Goal: Transaction & Acquisition: Purchase product/service

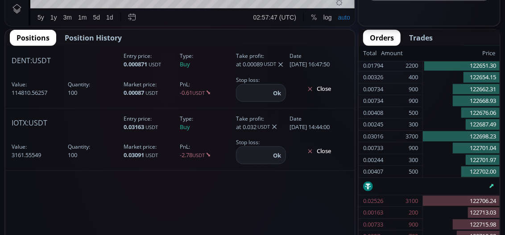
scroll to position [491, 0]
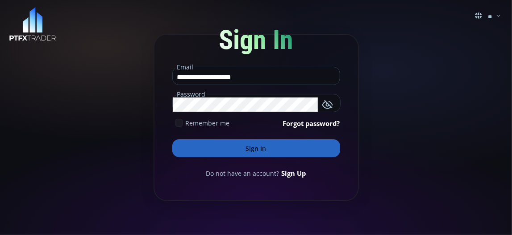
click at [267, 152] on button "Sign In" at bounding box center [256, 149] width 168 height 18
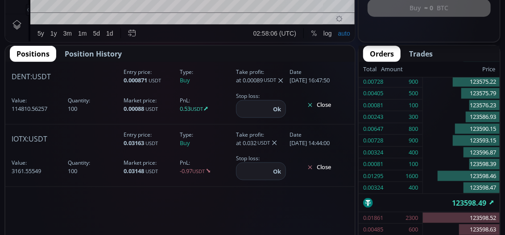
scroll to position [446, 0]
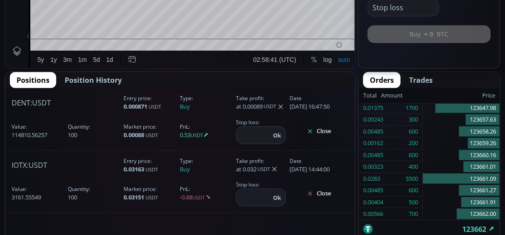
click at [326, 132] on button "Close" at bounding box center [318, 131] width 59 height 14
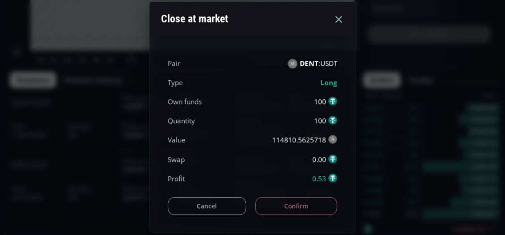
click at [222, 203] on button "Cancel" at bounding box center [207, 207] width 78 height 18
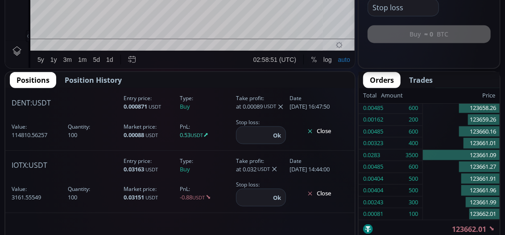
click at [318, 132] on button "Close" at bounding box center [318, 131] width 59 height 14
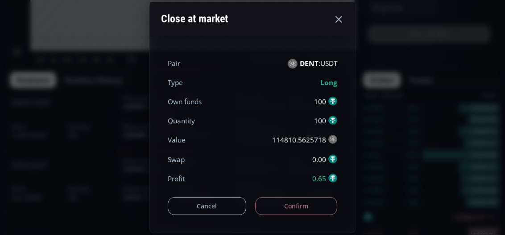
click at [287, 203] on button "Confirm" at bounding box center [296, 207] width 83 height 18
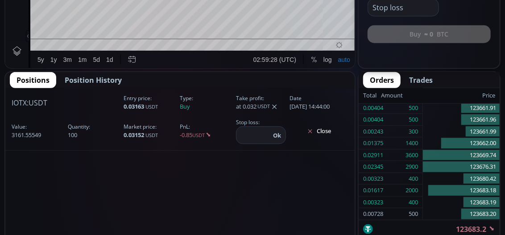
click at [321, 131] on button "Close" at bounding box center [318, 131] width 59 height 14
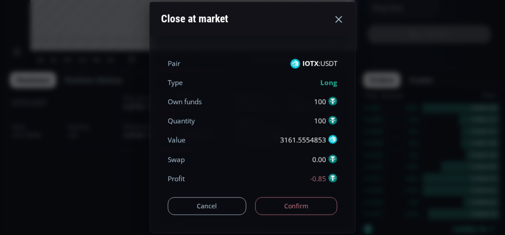
click at [299, 203] on button "Confirm" at bounding box center [296, 207] width 83 height 18
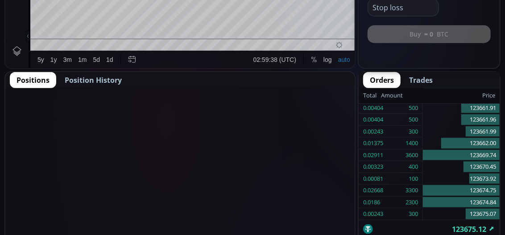
click at [105, 83] on span "Position History" at bounding box center [93, 80] width 57 height 11
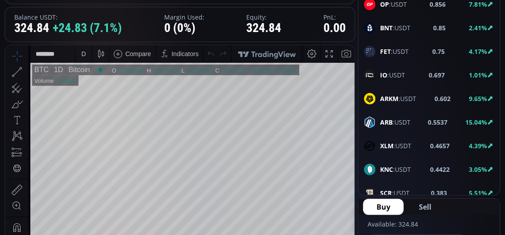
scroll to position [652, 0]
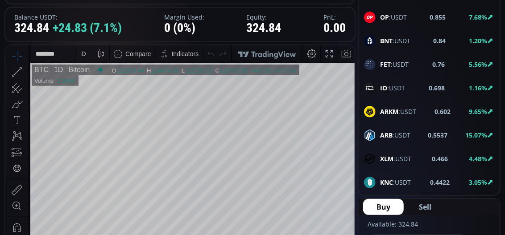
click at [392, 107] on b "ARKM" at bounding box center [389, 111] width 18 height 8
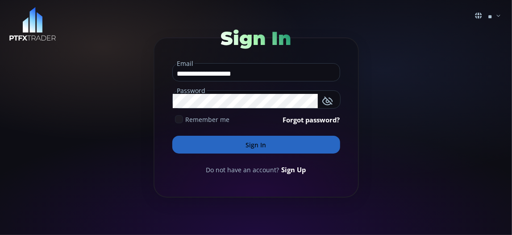
click at [235, 144] on button "Sign In" at bounding box center [256, 145] width 168 height 18
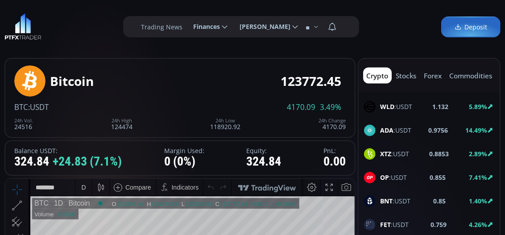
scroll to position [624, 0]
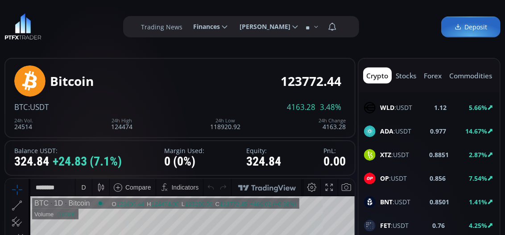
click at [396, 174] on span "OP :USDT" at bounding box center [393, 178] width 27 height 9
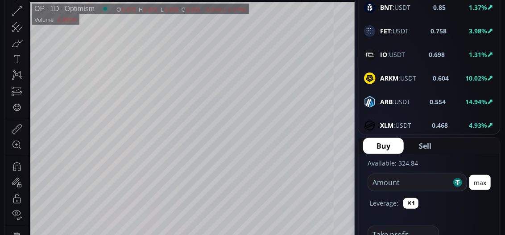
scroll to position [178, 0]
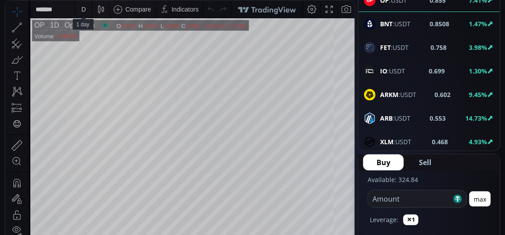
click at [85, 8] on div "D" at bounding box center [83, 9] width 4 height 7
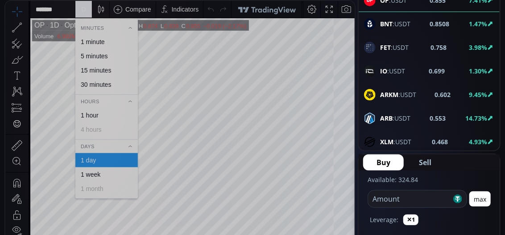
click at [87, 42] on div "1 minute" at bounding box center [93, 41] width 24 height 7
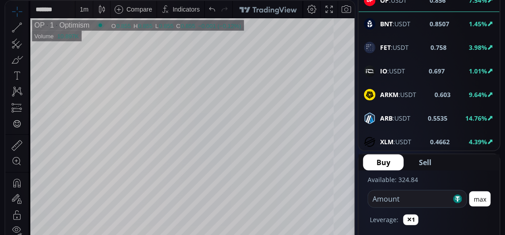
click at [84, 12] on div "1 m" at bounding box center [84, 9] width 8 height 7
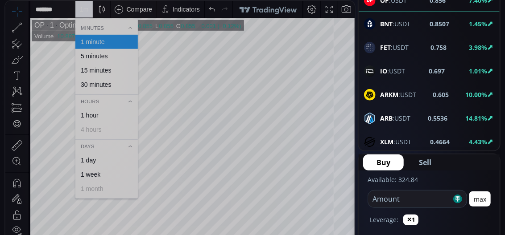
click at [91, 70] on div "15 minutes" at bounding box center [96, 70] width 30 height 7
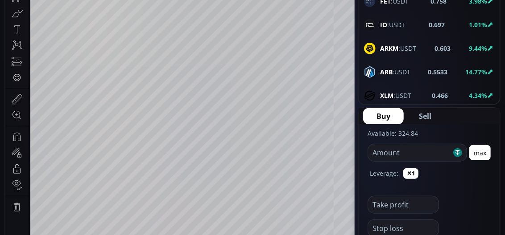
scroll to position [268, 0]
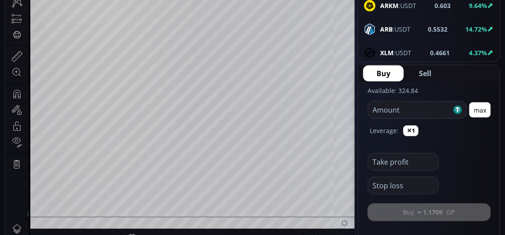
click at [382, 111] on input "number" at bounding box center [409, 110] width 83 height 17
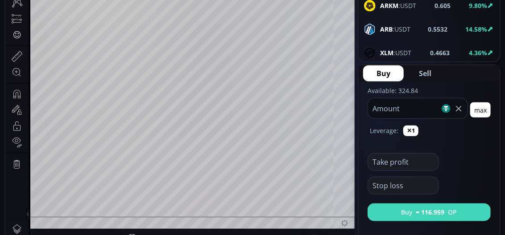
type input "***"
click at [395, 210] on button "Buy ≈ 116.959 OP" at bounding box center [428, 213] width 123 height 18
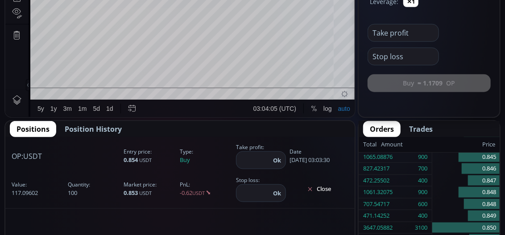
scroll to position [401, 0]
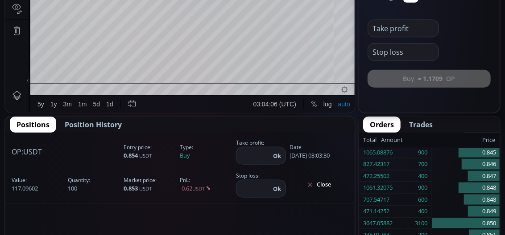
click at [253, 154] on input "number" at bounding box center [253, 156] width 34 height 17
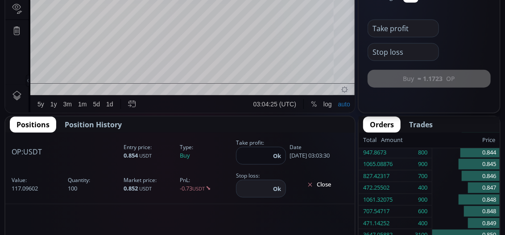
type input "****"
click at [276, 155] on button "Ok" at bounding box center [276, 156] width 13 height 10
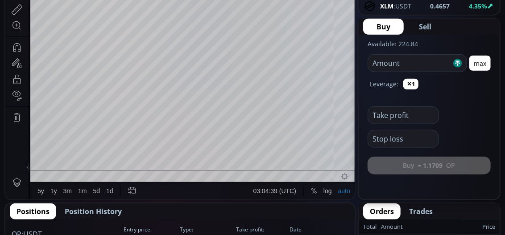
scroll to position [312, 0]
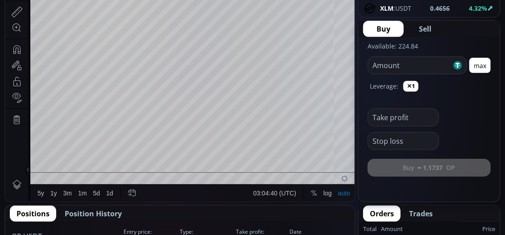
click at [382, 66] on input "number" at bounding box center [409, 65] width 83 height 17
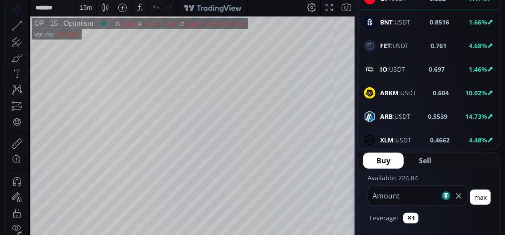
scroll to position [178, 0]
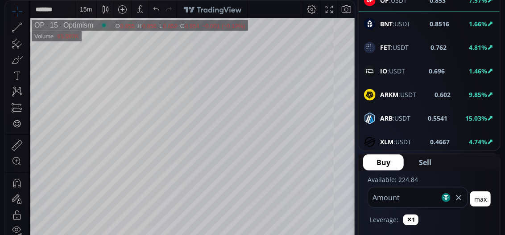
type input "***"
click at [380, 114] on b "ARB" at bounding box center [386, 118] width 12 height 8
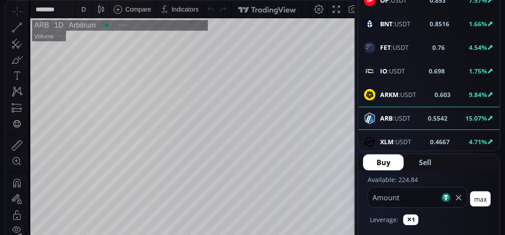
scroll to position [120, 0]
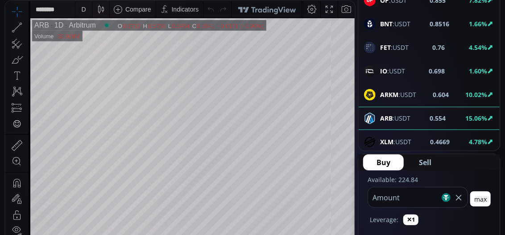
click at [85, 12] on div "D" at bounding box center [83, 9] width 4 height 7
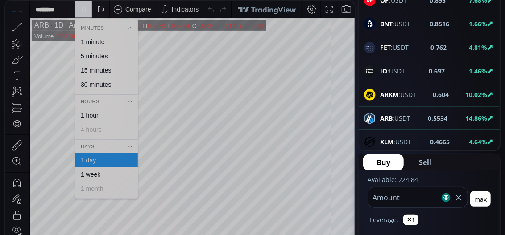
click at [97, 55] on div "5 minutes" at bounding box center [94, 56] width 27 height 7
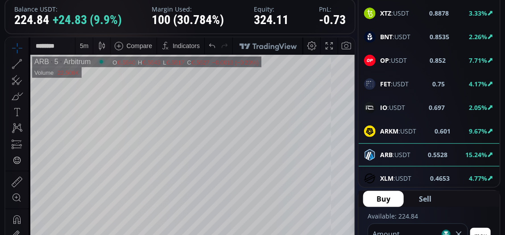
scroll to position [134, 0]
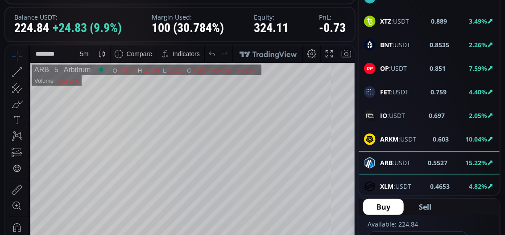
click at [89, 56] on div "5 m" at bounding box center [83, 53] width 17 height 17
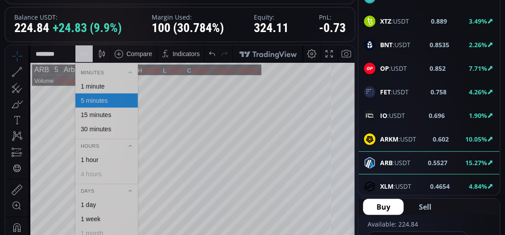
click at [85, 87] on div "1 minute" at bounding box center [93, 86] width 24 height 7
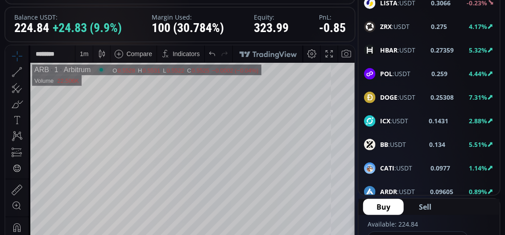
scroll to position [937, 0]
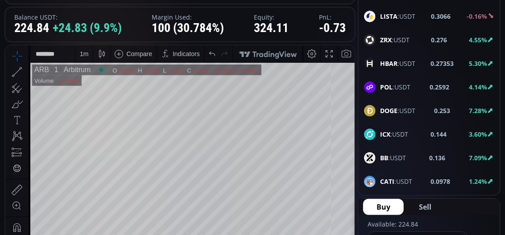
click at [434, 106] on b "0.253" at bounding box center [442, 110] width 16 height 9
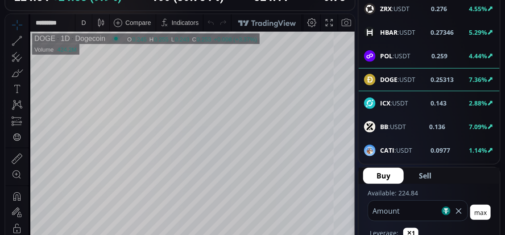
scroll to position [178, 0]
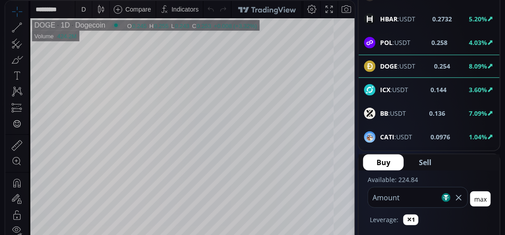
click at [81, 9] on div "D" at bounding box center [83, 9] width 4 height 7
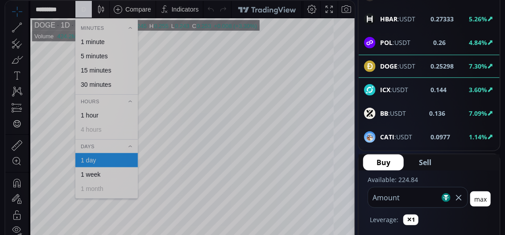
click at [95, 42] on div "1 minute" at bounding box center [93, 41] width 24 height 7
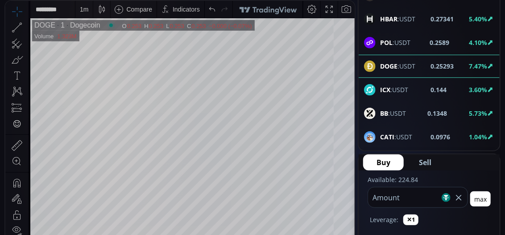
click at [388, 86] on b "ICX" at bounding box center [385, 90] width 10 height 8
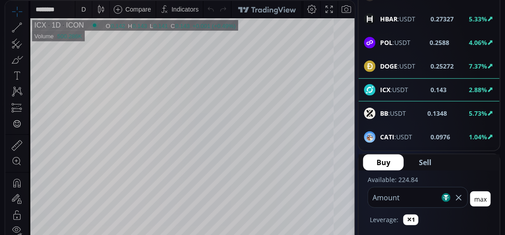
click at [82, 11] on div "D" at bounding box center [83, 9] width 4 height 7
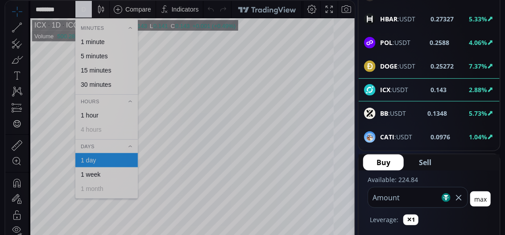
click at [92, 41] on div "1 minute" at bounding box center [93, 41] width 24 height 7
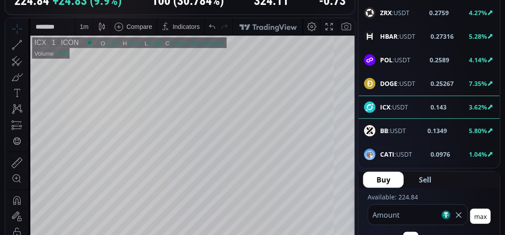
scroll to position [134, 0]
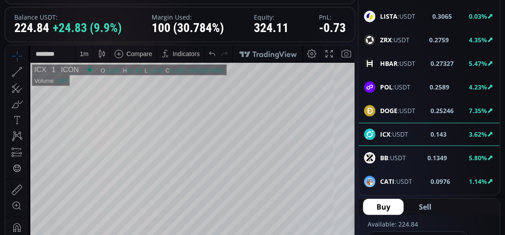
click at [391, 83] on b "POL" at bounding box center [386, 87] width 12 height 8
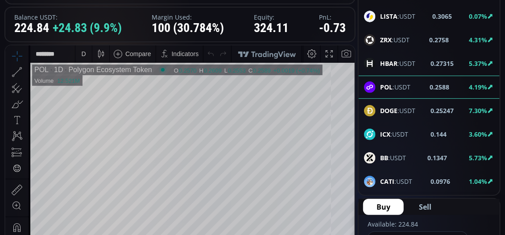
click at [385, 154] on b "BB" at bounding box center [384, 158] width 8 height 8
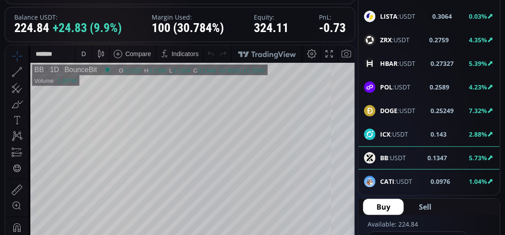
click at [83, 54] on div "D" at bounding box center [83, 53] width 4 height 7
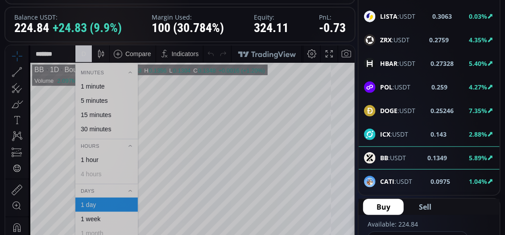
click at [96, 86] on div "1 minute" at bounding box center [93, 86] width 24 height 7
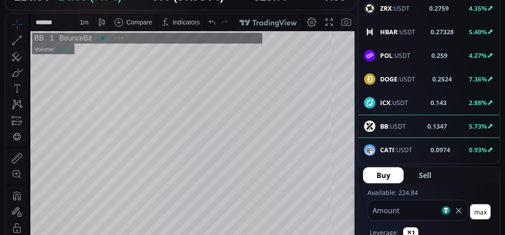
scroll to position [178, 0]
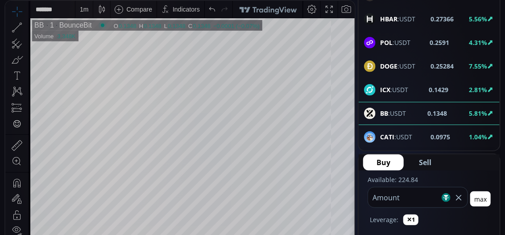
click at [390, 133] on b "CATI" at bounding box center [387, 137] width 14 height 8
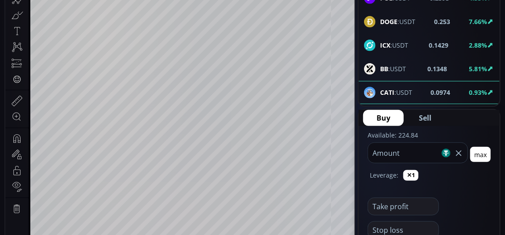
scroll to position [178, 0]
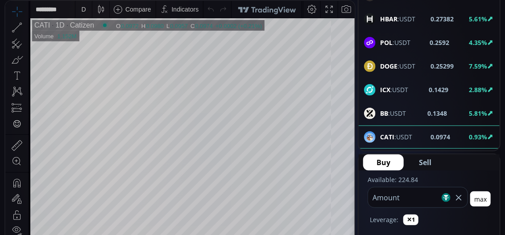
click at [83, 9] on div "D" at bounding box center [83, 9] width 4 height 7
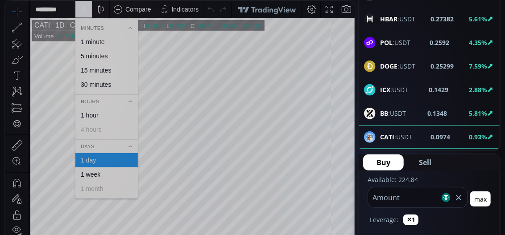
click at [93, 39] on div "1 minute" at bounding box center [93, 41] width 24 height 7
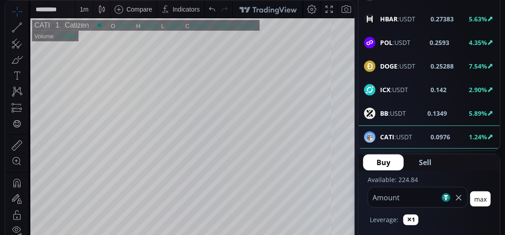
click at [383, 157] on b "ARDR" at bounding box center [388, 161] width 17 height 8
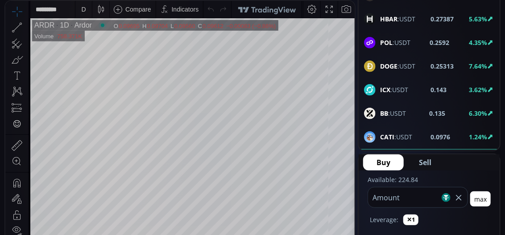
click at [85, 12] on div "D" at bounding box center [83, 9] width 4 height 7
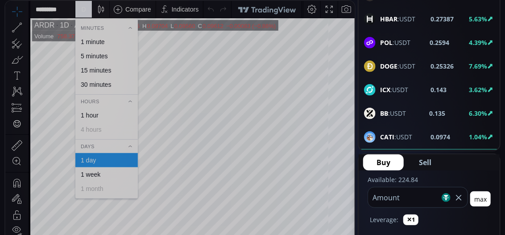
click at [103, 44] on div "1 minute" at bounding box center [93, 41] width 24 height 7
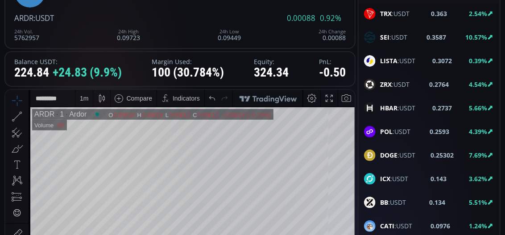
scroll to position [981, 0]
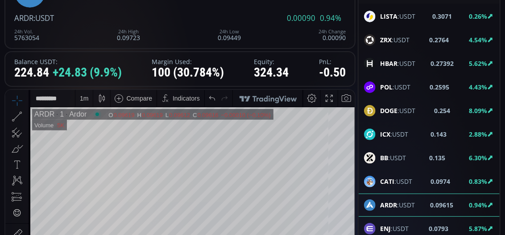
click at [384, 177] on b "CATI" at bounding box center [387, 181] width 14 height 8
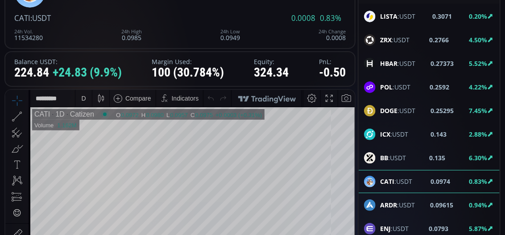
click at [82, 98] on div "D" at bounding box center [83, 98] width 4 height 7
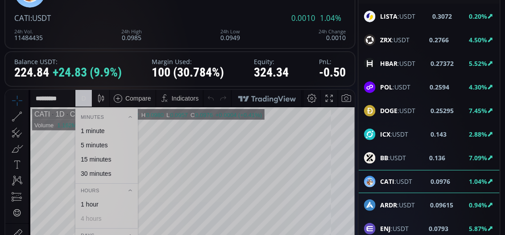
click at [95, 129] on div "1 minute" at bounding box center [93, 130] width 24 height 7
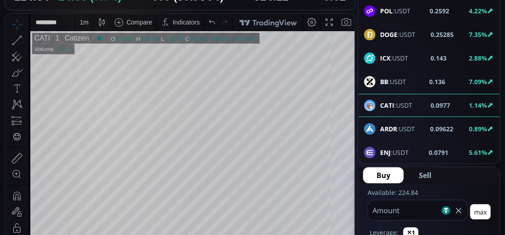
scroll to position [178, 0]
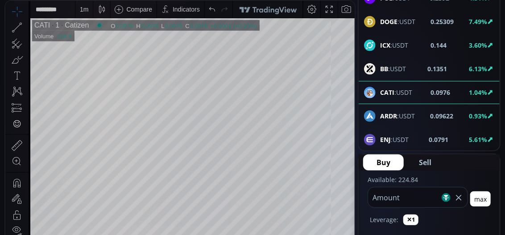
click at [385, 159] on b "ZK" at bounding box center [384, 163] width 8 height 8
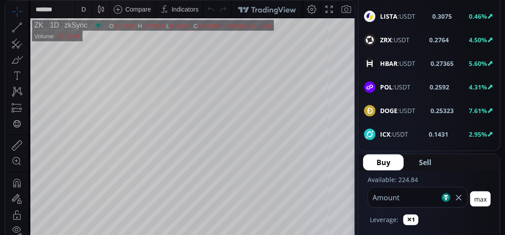
scroll to position [847, 0]
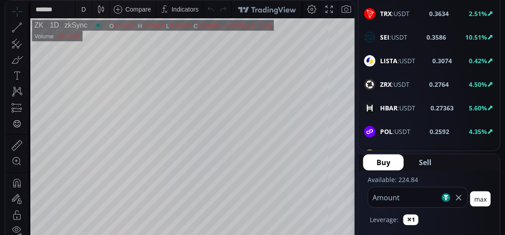
click at [389, 104] on b "HBAR" at bounding box center [388, 108] width 17 height 8
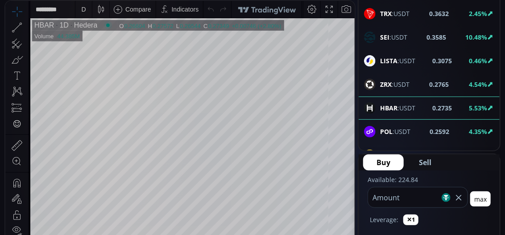
click at [86, 11] on div "D" at bounding box center [84, 9] width 8 height 17
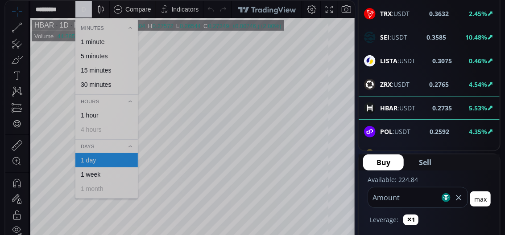
click at [94, 42] on div "1 minute" at bounding box center [93, 41] width 24 height 7
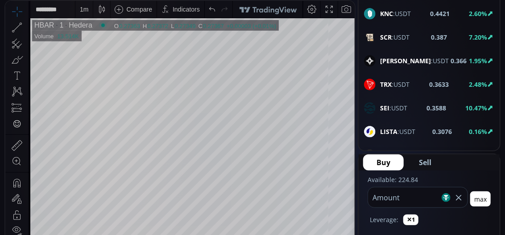
scroll to position [758, 0]
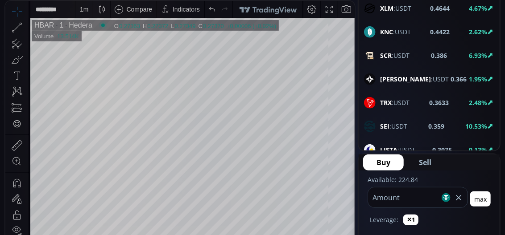
click at [384, 122] on b "SEI" at bounding box center [384, 126] width 9 height 8
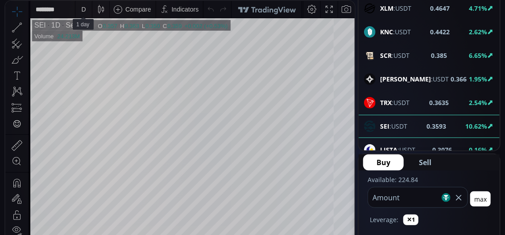
click at [85, 14] on div "D" at bounding box center [84, 9] width 8 height 17
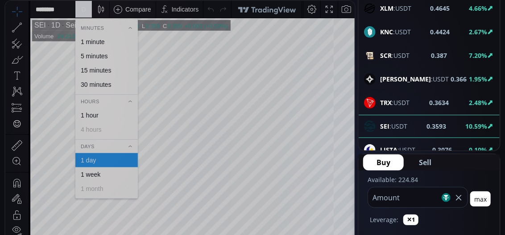
click at [103, 40] on div "1 minute" at bounding box center [93, 41] width 24 height 7
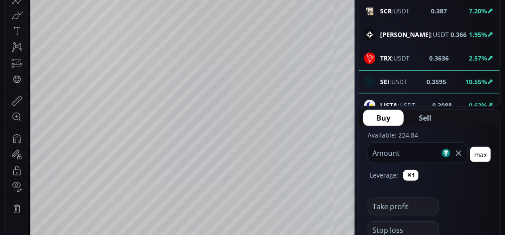
scroll to position [268, 0]
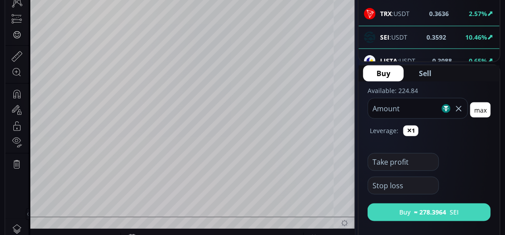
click at [390, 212] on button "Buy ≈ 278.3964 SEI" at bounding box center [428, 213] width 123 height 18
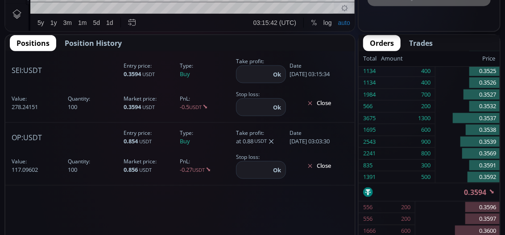
scroll to position [491, 0]
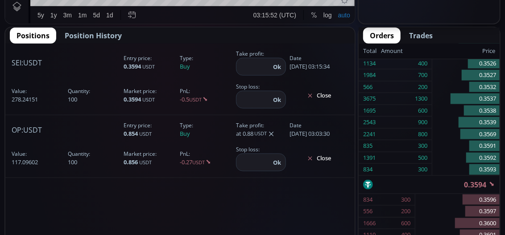
click at [260, 72] on input "number" at bounding box center [253, 66] width 34 height 17
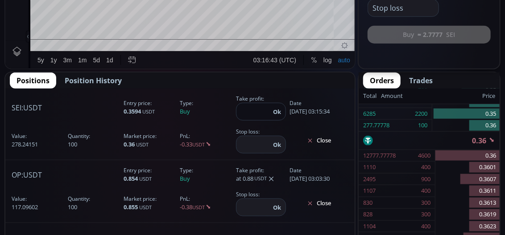
scroll to position [446, 0]
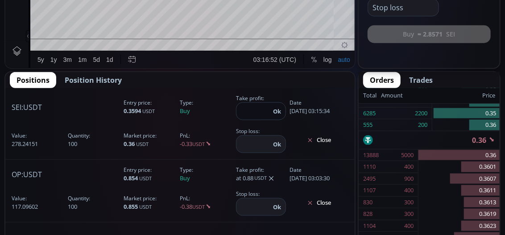
click at [252, 113] on input "*****" at bounding box center [253, 111] width 34 height 17
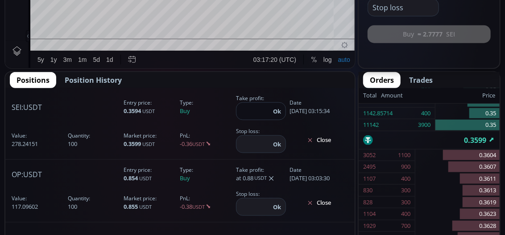
type input "*****"
click at [277, 111] on button "Ok" at bounding box center [276, 112] width 13 height 10
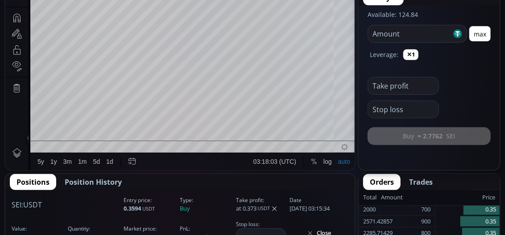
scroll to position [312, 0]
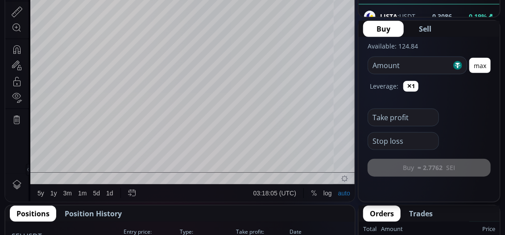
click at [387, 70] on input "number" at bounding box center [409, 65] width 83 height 17
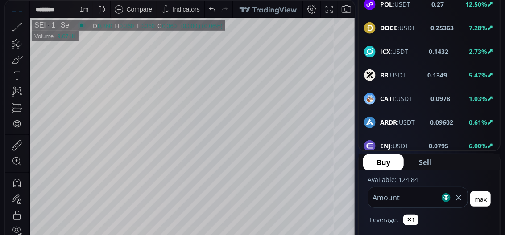
scroll to position [981, 0]
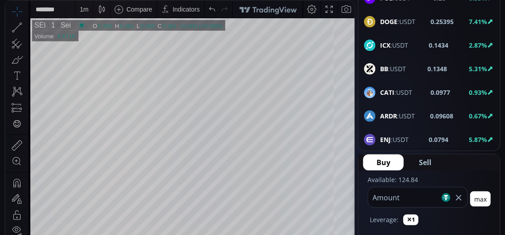
type input "***"
click at [383, 136] on b "ENJ" at bounding box center [385, 140] width 11 height 8
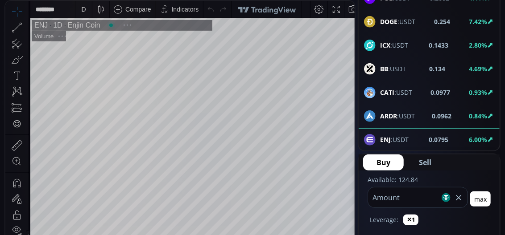
scroll to position [120, 0]
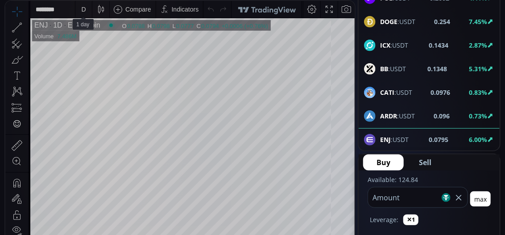
click at [85, 11] on div "D" at bounding box center [83, 9] width 4 height 7
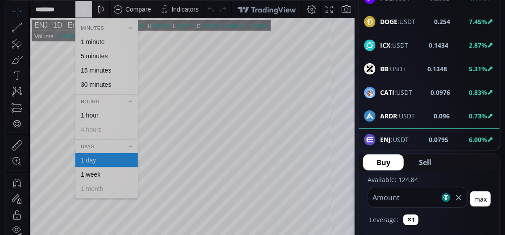
click at [88, 41] on div "1 minute" at bounding box center [93, 41] width 24 height 7
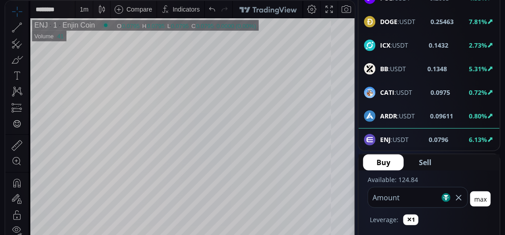
click at [388, 159] on span "ZK :USDT" at bounding box center [392, 163] width 25 height 9
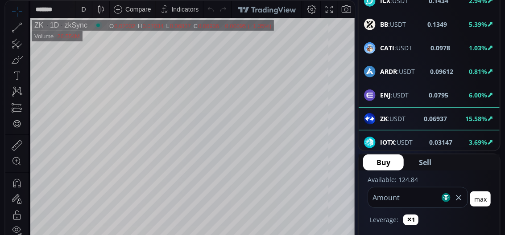
scroll to position [1070, 0]
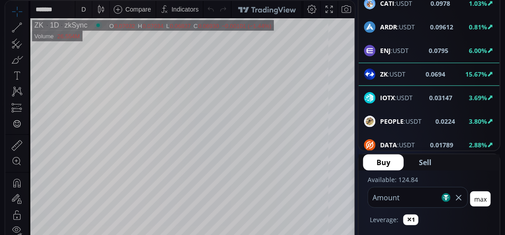
click at [428, 116] on div "PEOPLE :USDT 0.0224 3.80%" at bounding box center [429, 122] width 130 height 12
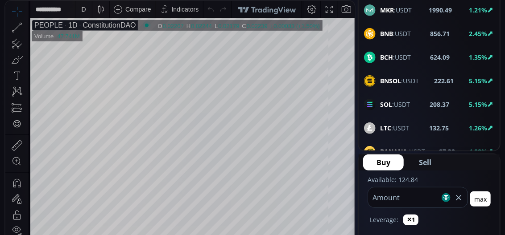
scroll to position [1070, 0]
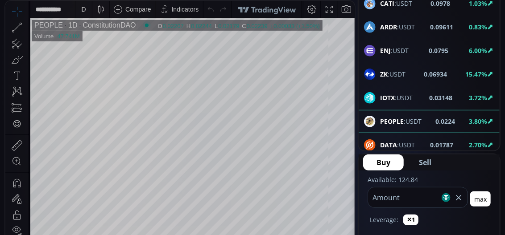
click at [84, 9] on div "D" at bounding box center [83, 9] width 4 height 7
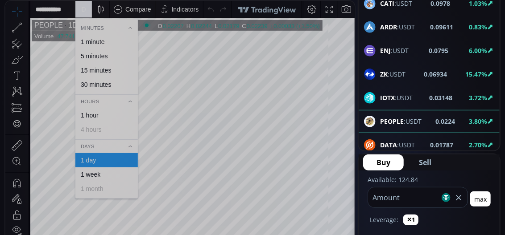
click at [99, 42] on div "1 minute" at bounding box center [93, 41] width 24 height 7
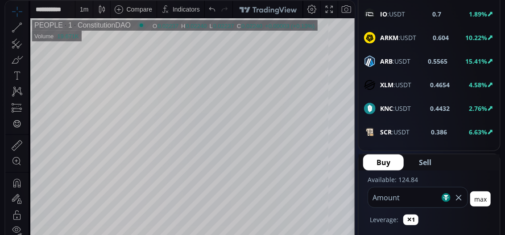
scroll to position [669, 0]
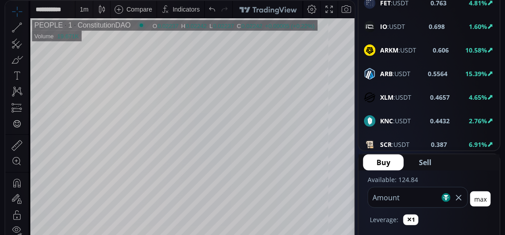
click at [391, 93] on b "XLM" at bounding box center [386, 97] width 13 height 8
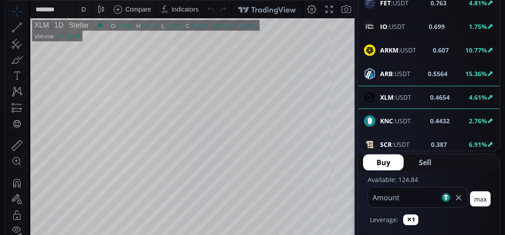
click at [87, 10] on div "D" at bounding box center [84, 9] width 8 height 17
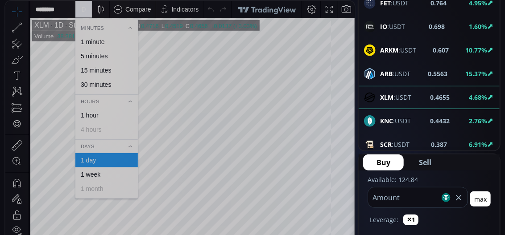
click at [90, 44] on div "1 minute" at bounding box center [93, 41] width 24 height 7
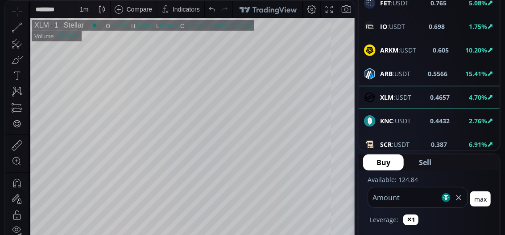
click at [87, 10] on div "1 m" at bounding box center [84, 9] width 8 height 7
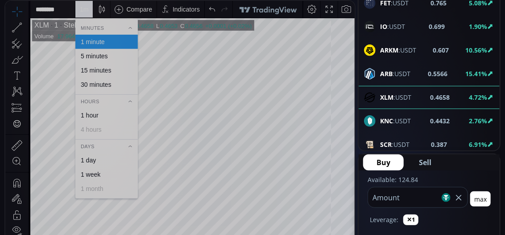
click at [106, 78] on div "Minutes 1 minute 5 minutes 15 minutes 30 minutes Hours 1 hour 4 hours Days 1 da…" at bounding box center [106, 109] width 62 height 173
click at [107, 69] on div "15 minutes" at bounding box center [96, 70] width 30 height 7
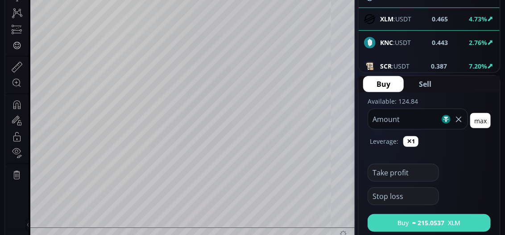
scroll to position [268, 0]
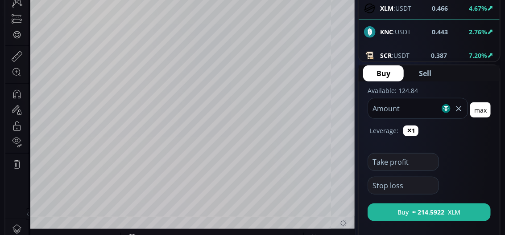
click at [384, 51] on b "SCR" at bounding box center [386, 55] width 12 height 8
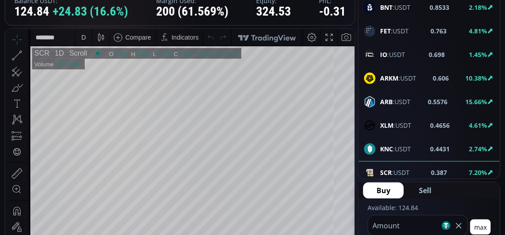
scroll to position [134, 0]
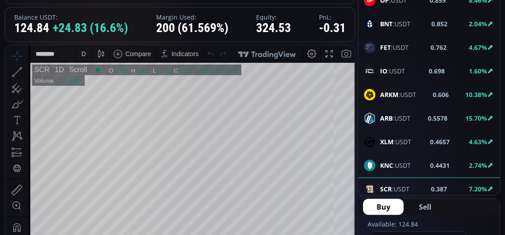
click at [87, 55] on div "D" at bounding box center [84, 53] width 8 height 17
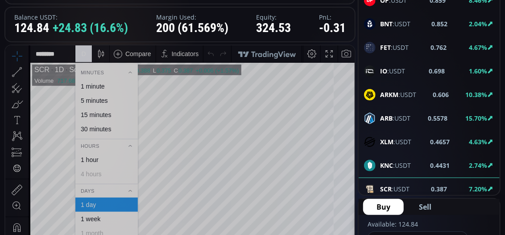
click at [92, 86] on div "1 minute" at bounding box center [93, 86] width 24 height 7
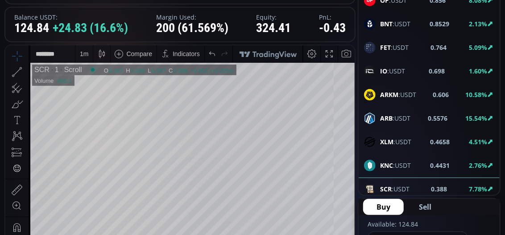
click at [388, 66] on span "IO :USDT" at bounding box center [392, 70] width 25 height 9
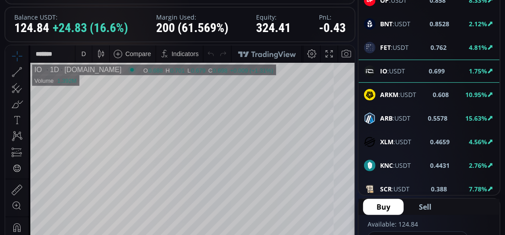
click at [89, 54] on div "D" at bounding box center [83, 53] width 17 height 17
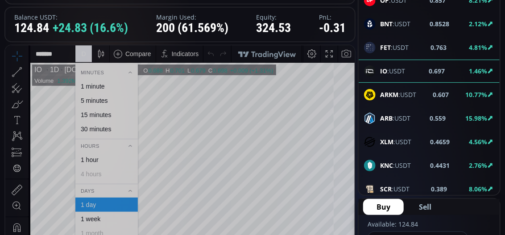
click at [91, 87] on div "1 minute" at bounding box center [93, 86] width 24 height 7
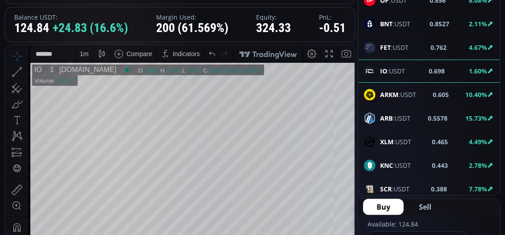
click at [86, 53] on div "1 m" at bounding box center [84, 53] width 8 height 7
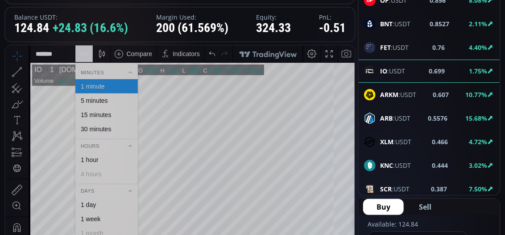
click at [102, 116] on div "15 minutes" at bounding box center [96, 114] width 30 height 7
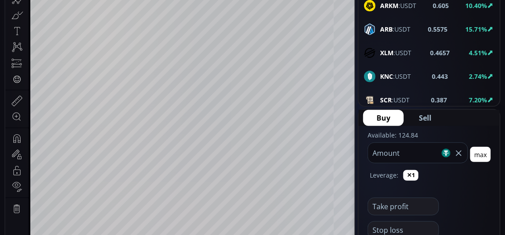
scroll to position [268, 0]
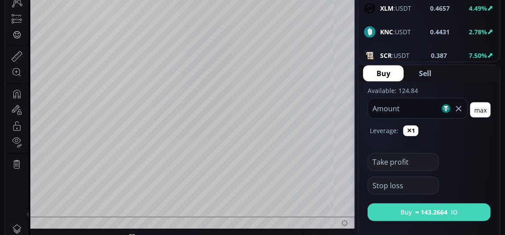
click at [394, 211] on button "Buy ≈ 143.2664 IO" at bounding box center [428, 213] width 123 height 18
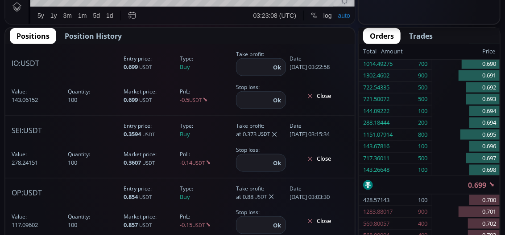
scroll to position [491, 0]
click at [249, 65] on input "number" at bounding box center [253, 66] width 34 height 17
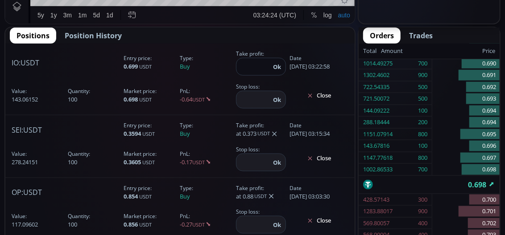
type input "*****"
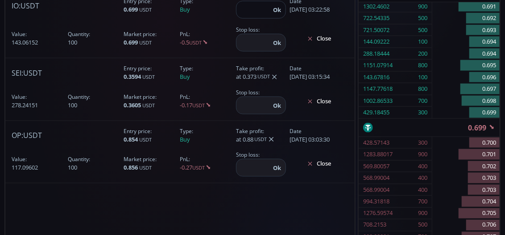
scroll to position [535, 0]
